Goal: Transaction & Acquisition: Purchase product/service

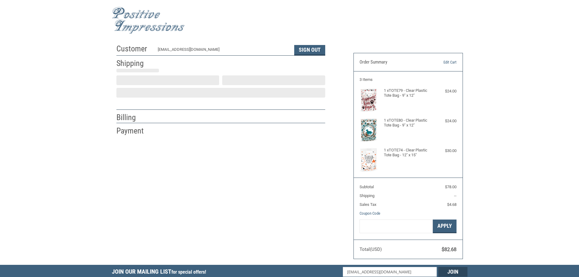
scroll to position [1, 0]
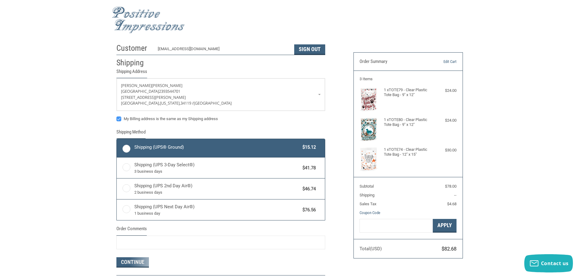
radio input "true"
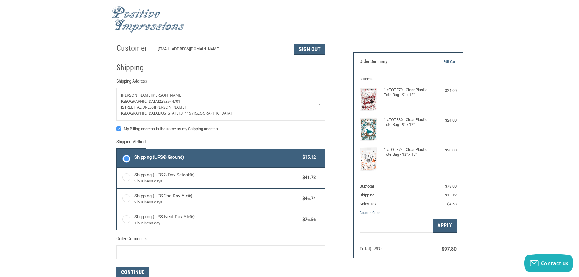
scroll to position [0, 0]
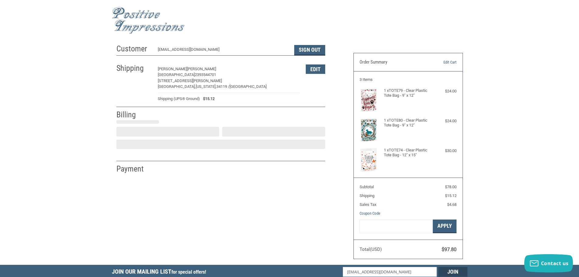
select select "US"
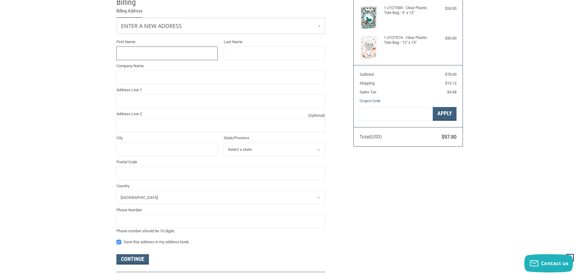
scroll to position [113, 0]
type input "SHERRY"
type input "STOKES"
click at [137, 81] on input "Company Name" at bounding box center [220, 77] width 209 height 14
type input "PEBBLEBROOKE ANIMAL HOSPITAL"
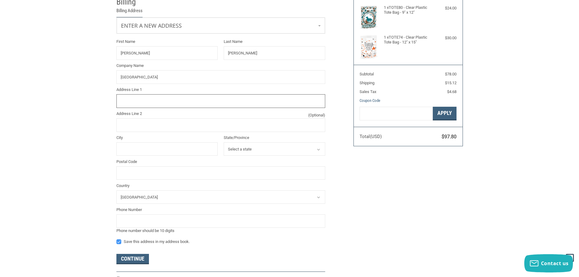
click at [119, 99] on input "Address Line 1" at bounding box center [220, 101] width 209 height 14
type input "1"
type input "15205 COLLIER BLVD STE 101"
type input "NAPLES"
select select "FL"
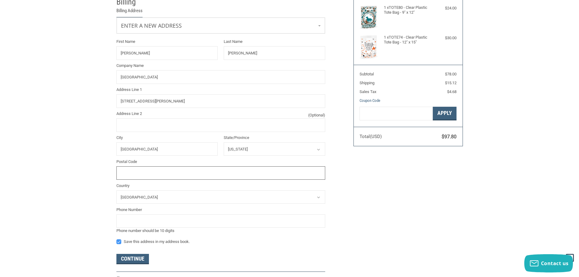
type input "34119"
type input "2393544701"
drag, startPoint x: 182, startPoint y: 121, endPoint x: 214, endPoint y: 112, distance: 33.4
click at [196, 116] on div "Address Line 2 (Optional)" at bounding box center [220, 121] width 209 height 21
type input "SUITE 101"
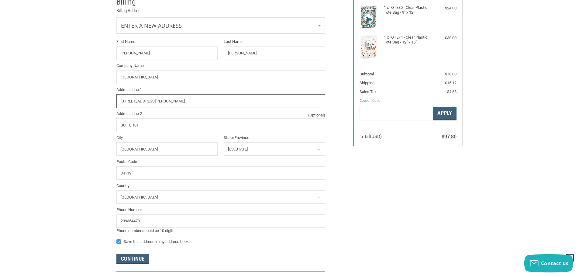
click at [208, 101] on input "15205 COLLIER BLVD STE 101" at bounding box center [220, 101] width 209 height 14
type input "15205 COLLIER BLVD"
click at [78, 120] on div "Customer info@pebblebrookevet.net Sign Out Shipping Sherry Stokes Pebblebrooke …" at bounding box center [289, 106] width 579 height 356
click at [68, 148] on div "Customer info@pebblebrookevet.net Sign Out Shipping Sherry Stokes Pebblebrooke …" at bounding box center [289, 106] width 579 height 356
click at [80, 181] on div "Customer info@pebblebrookevet.net Sign Out Shipping Sherry Stokes Pebblebrooke …" at bounding box center [289, 106] width 579 height 356
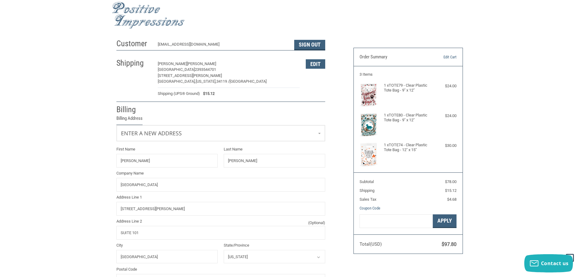
scroll to position [0, 0]
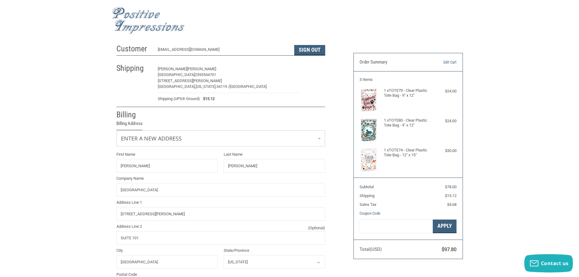
click at [314, 68] on button "Edit" at bounding box center [315, 68] width 19 height 9
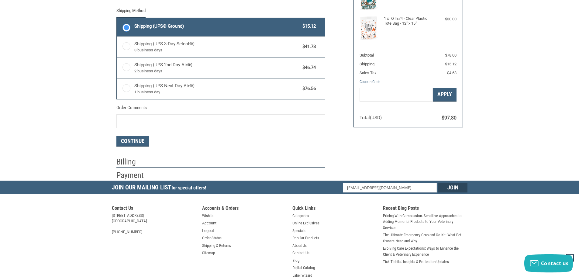
scroll to position [147, 0]
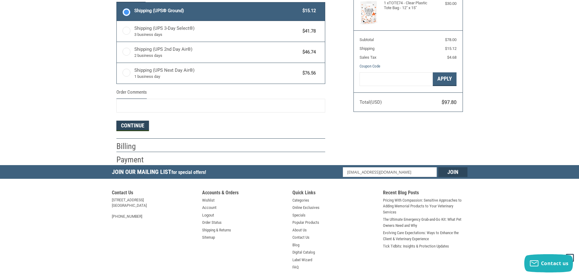
click at [128, 127] on button "Continue" at bounding box center [132, 126] width 33 height 10
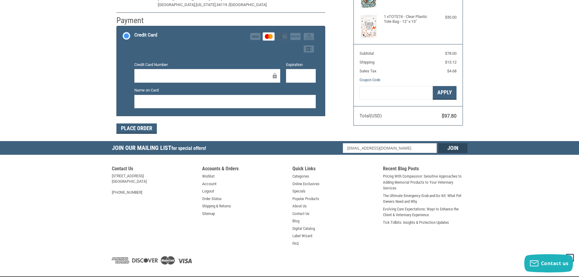
click at [204, 126] on div "Place Order" at bounding box center [220, 128] width 209 height 10
click at [140, 129] on button "Place Order" at bounding box center [136, 128] width 40 height 10
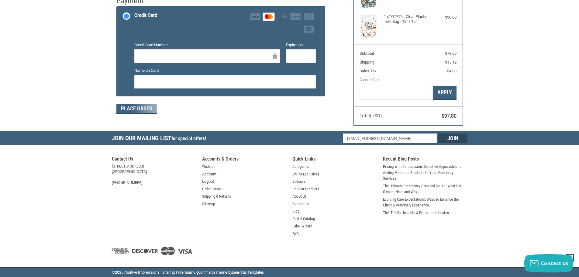
scroll to position [73, 0]
